Goal: Transaction & Acquisition: Purchase product/service

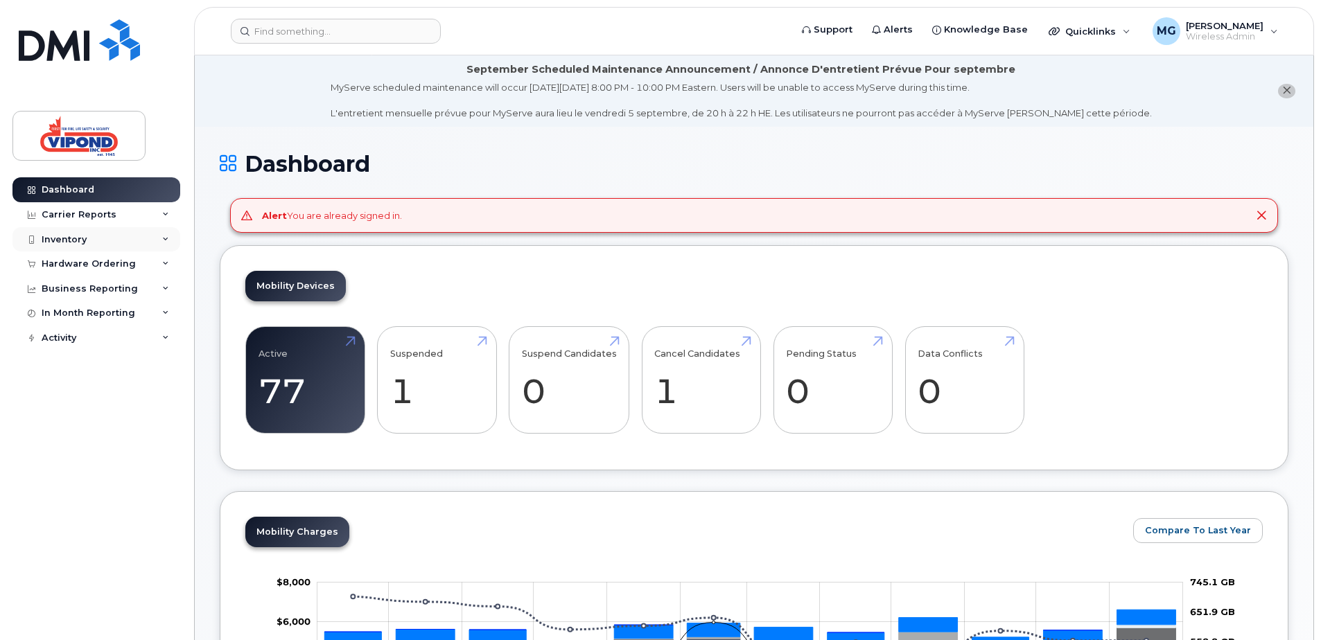
click at [91, 236] on div "Inventory" at bounding box center [96, 239] width 168 height 25
click at [1283, 87] on icon "close notification" at bounding box center [1286, 90] width 9 height 9
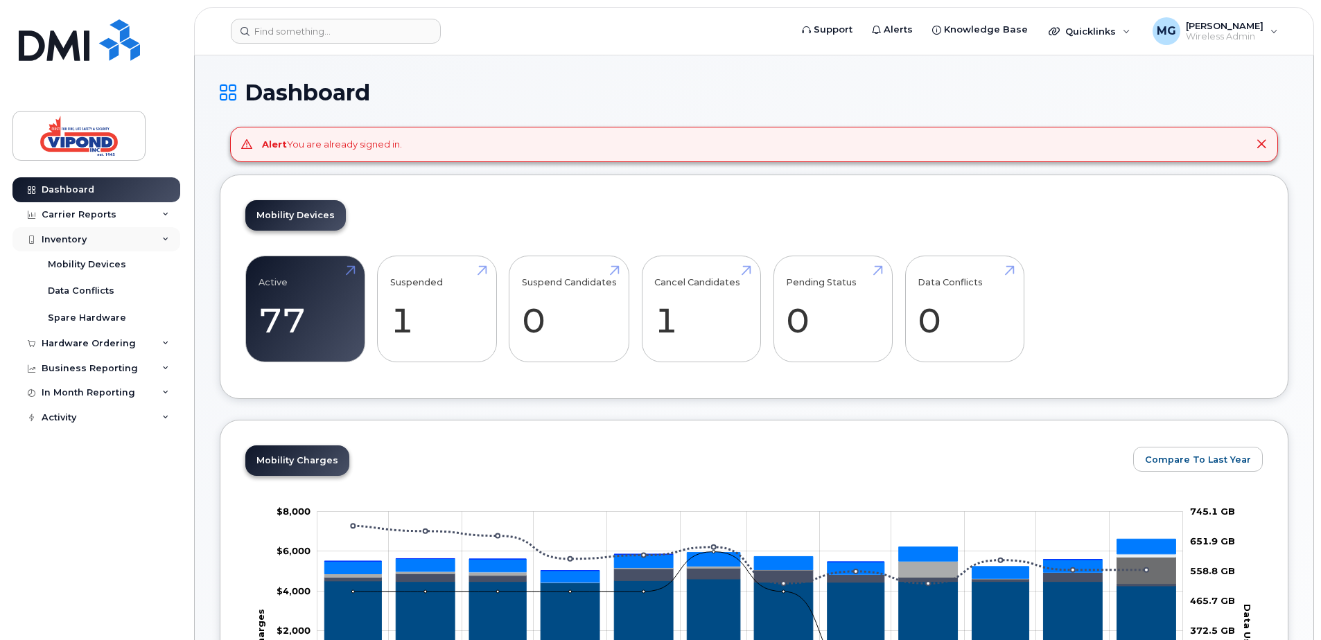
click at [77, 241] on div "Inventory" at bounding box center [64, 239] width 45 height 11
click at [77, 238] on div "Inventory" at bounding box center [64, 239] width 45 height 11
click at [91, 346] on div "Hardware Ordering" at bounding box center [89, 343] width 94 height 11
click at [64, 393] on div "Orders" at bounding box center [65, 395] width 34 height 12
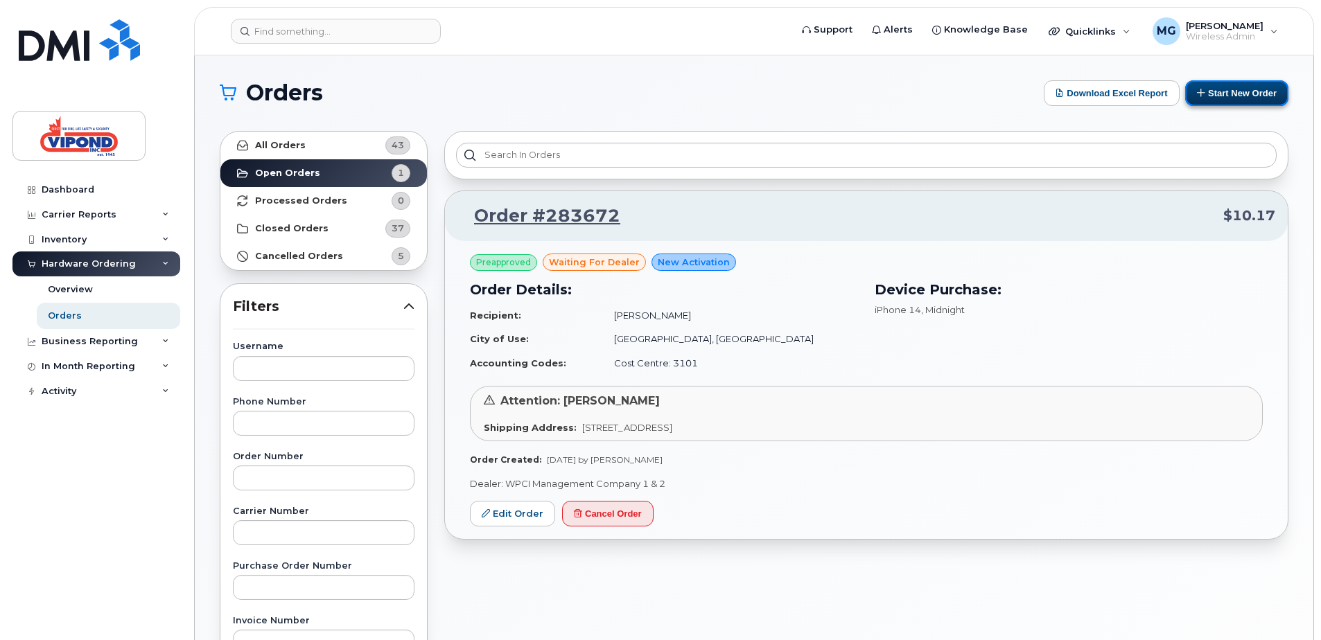
click at [1222, 91] on button "Start New Order" at bounding box center [1236, 93] width 103 height 26
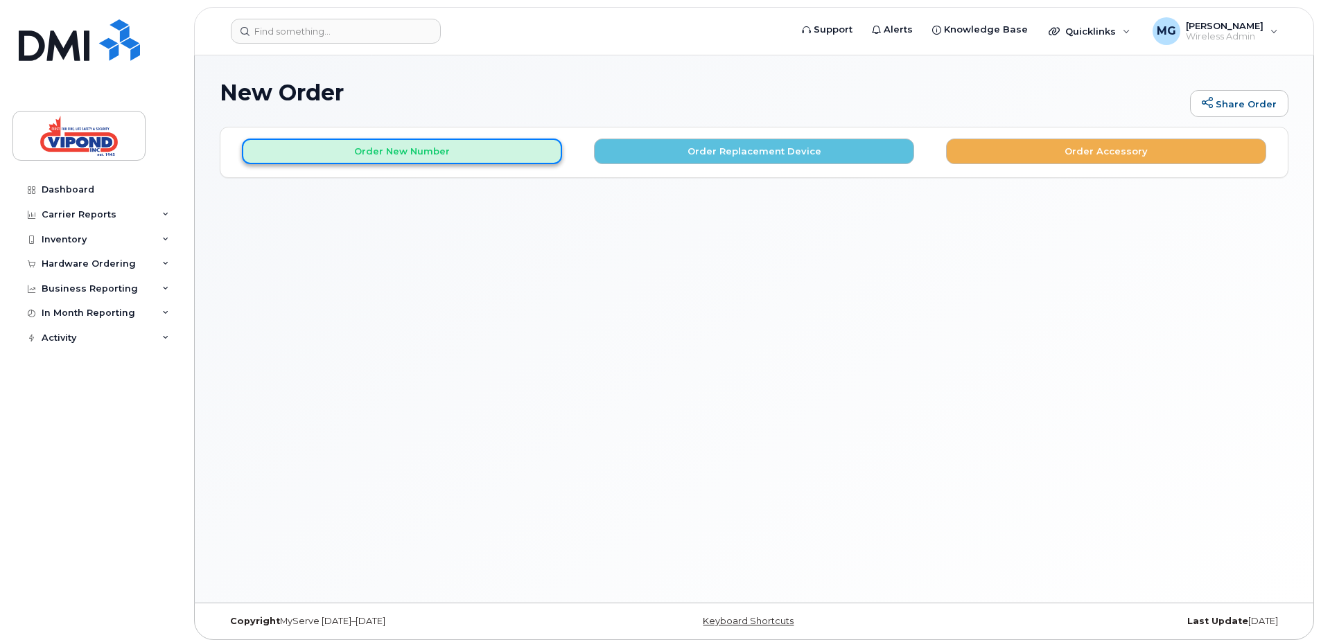
click at [401, 152] on button "Order New Number" at bounding box center [402, 152] width 320 height 26
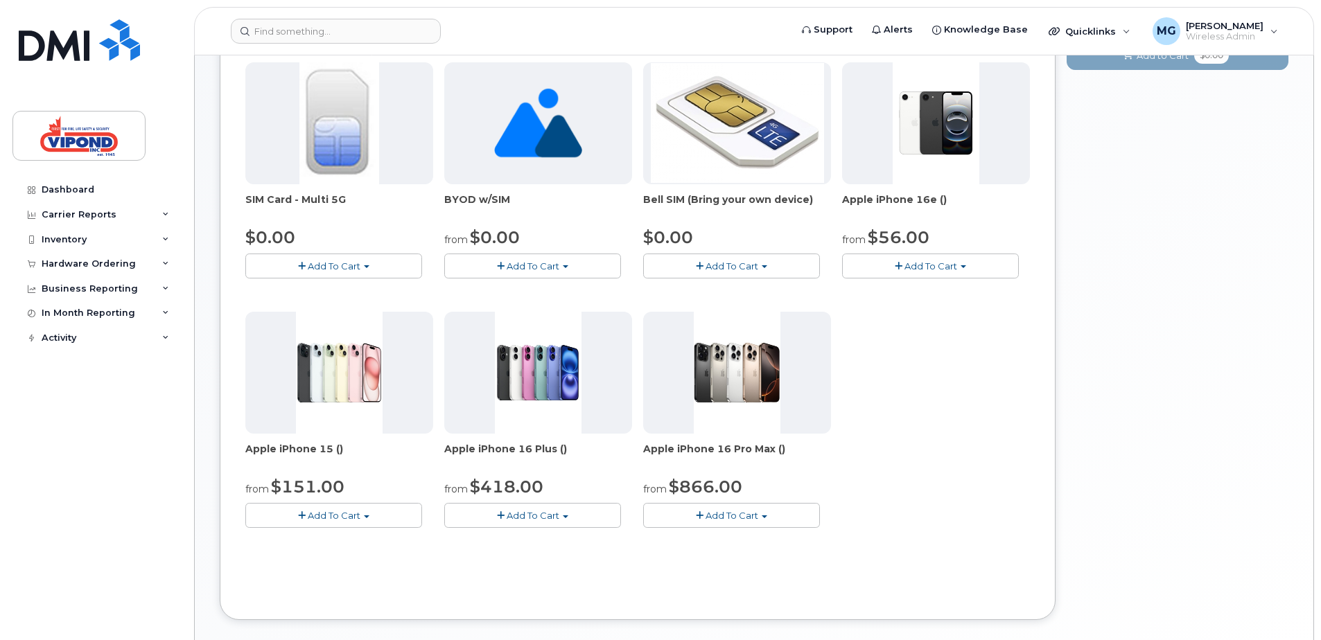
scroll to position [139, 0]
